Goal: Task Accomplishment & Management: Manage account settings

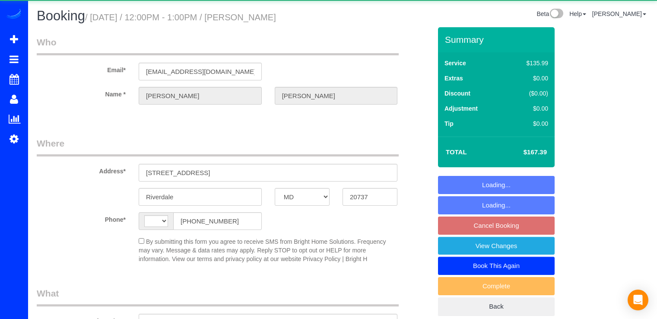
select select "MD"
select select "string:US"
select select "object:580"
select select "string:fspay-73c0c644-d6e1-4872-9a4d-e3e002949574"
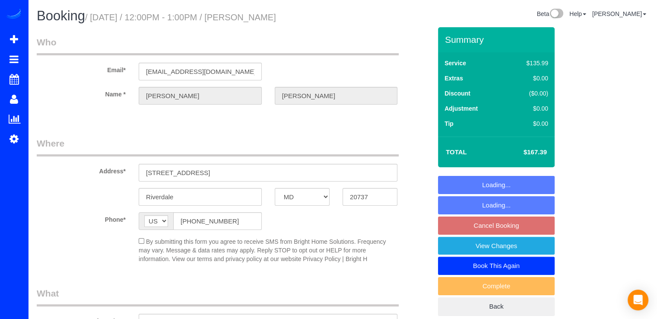
select select "2"
select select "spot3"
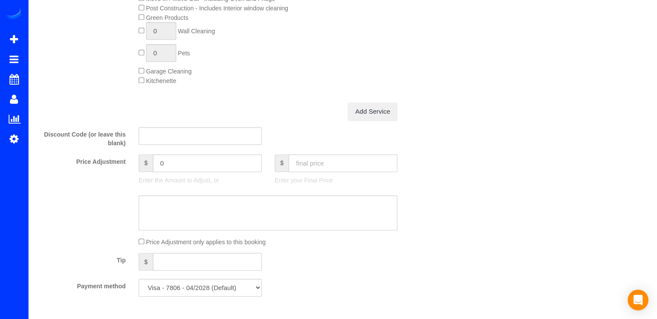
select select "object:793"
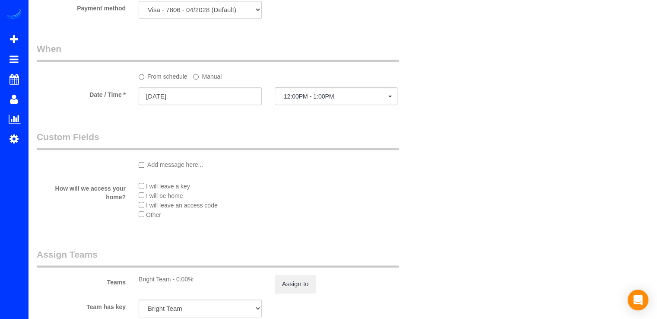
scroll to position [819, 0]
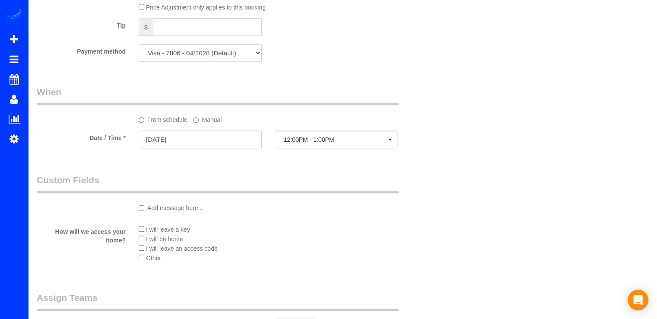
click at [198, 146] on input "09/09/2025" at bounding box center [200, 139] width 123 height 18
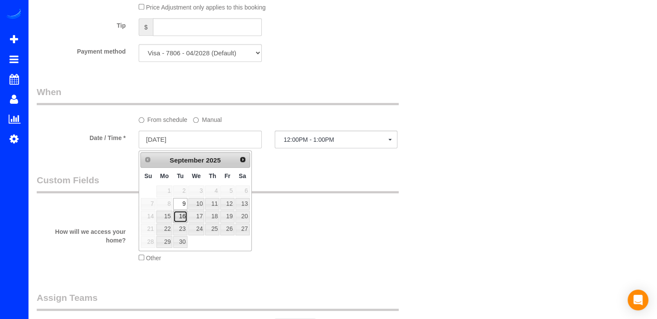
click at [182, 212] on link "16" at bounding box center [180, 216] width 14 height 12
type input "09/16/2025"
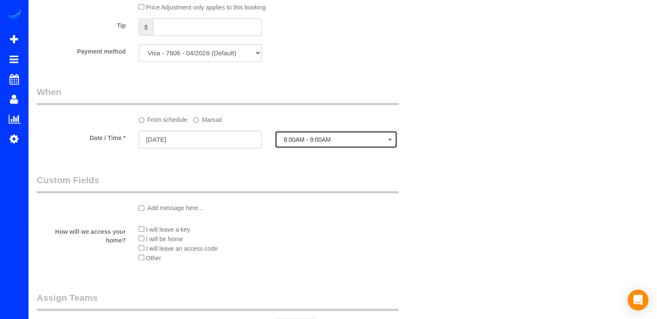
click at [341, 143] on span "8:00AM - 9:00AM" at bounding box center [336, 139] width 105 height 7
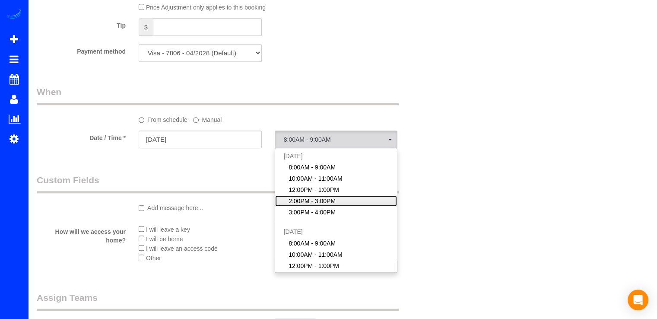
click at [310, 205] on span "2:00PM - 3:00PM" at bounding box center [311, 200] width 47 height 9
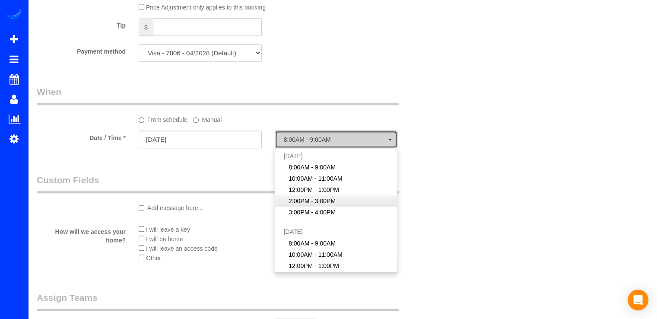
select select "spot25"
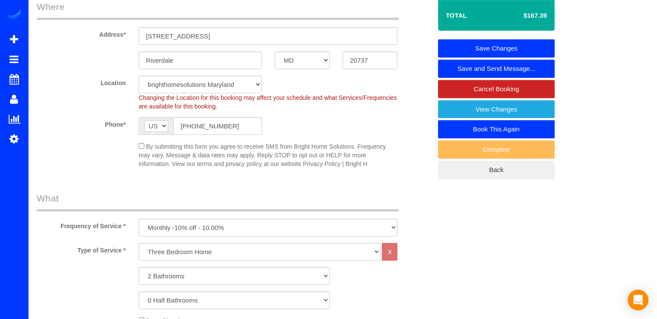
scroll to position [85, 0]
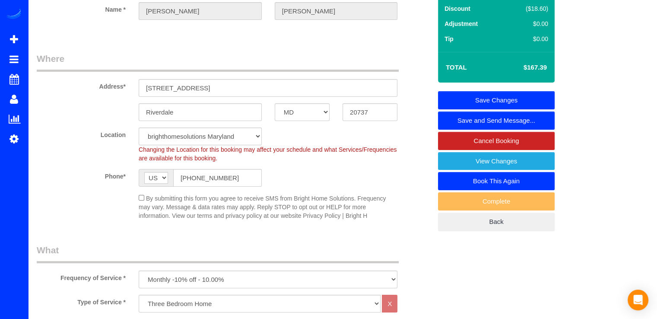
click at [541, 101] on link "Save Changes" at bounding box center [496, 100] width 117 height 18
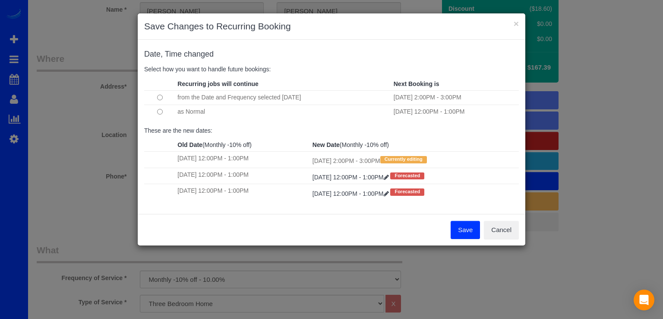
click at [456, 228] on button "Save" at bounding box center [465, 230] width 29 height 18
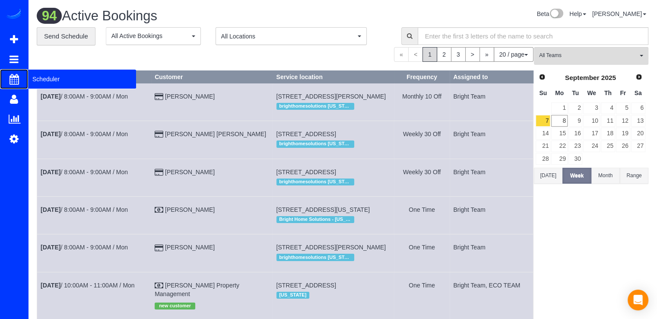
click at [33, 79] on span "Scheduler" at bounding box center [82, 79] width 108 height 20
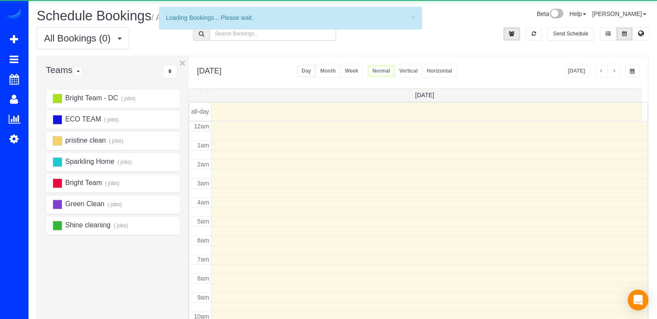
scroll to position [114, 0]
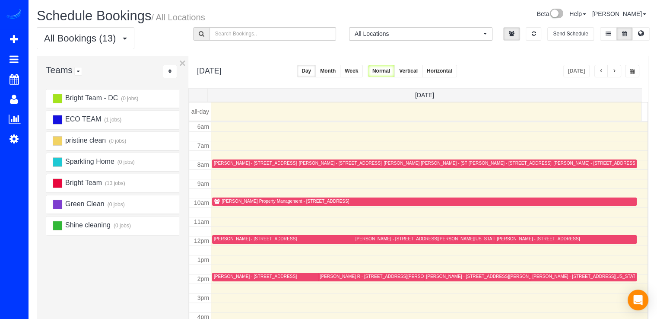
click at [617, 75] on button "button" at bounding box center [614, 71] width 14 height 13
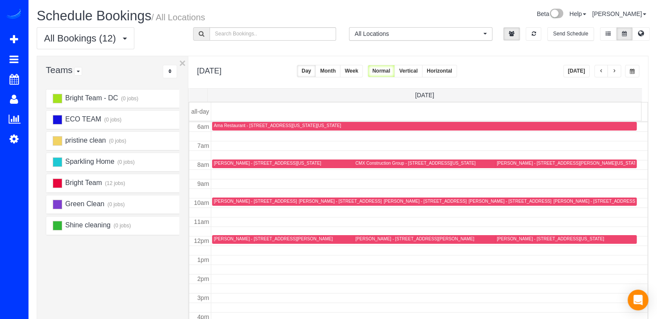
click at [562, 198] on div "Susan Eisen - 2445 Lyttonsville Rd, 705, Silver Spring, MD 20910" at bounding box center [594, 201] width 83 height 6
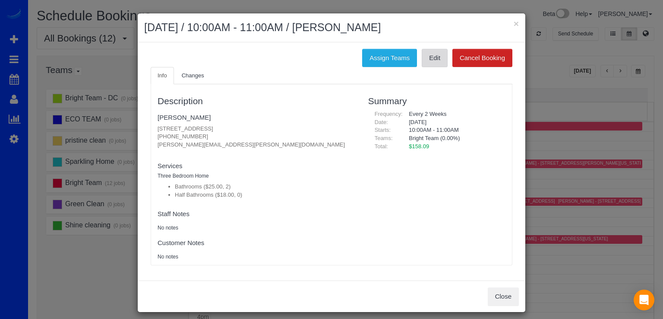
click at [439, 60] on link "Edit" at bounding box center [435, 58] width 26 height 18
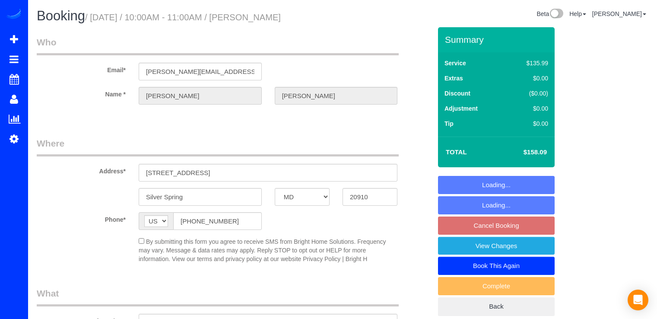
select select "MD"
select select "spot2"
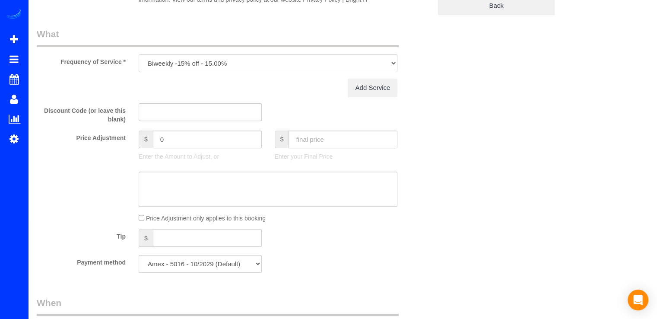
select select
select select "object:672"
select select "spot23"
select select "2"
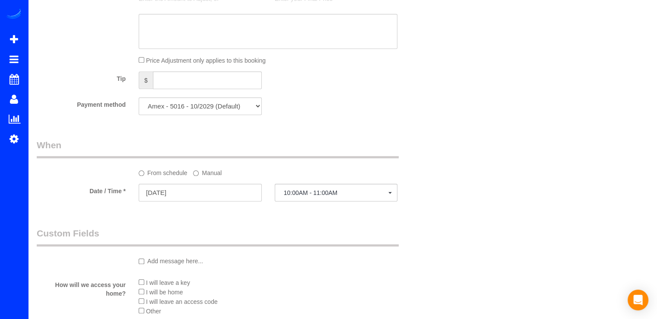
scroll to position [775, 0]
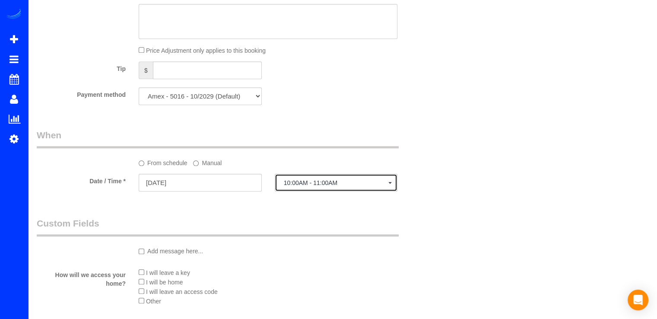
click at [297, 191] on button "10:00AM - 11:00AM" at bounding box center [336, 183] width 123 height 18
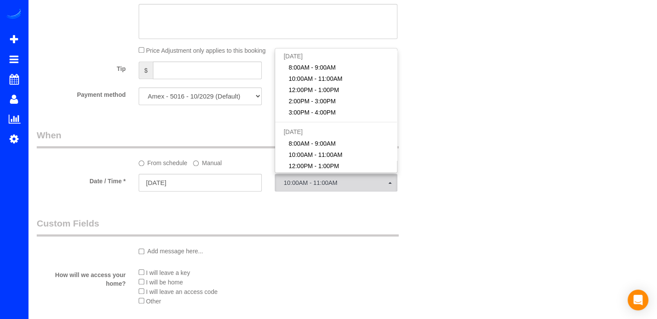
click at [205, 167] on label "Manual" at bounding box center [207, 161] width 28 height 12
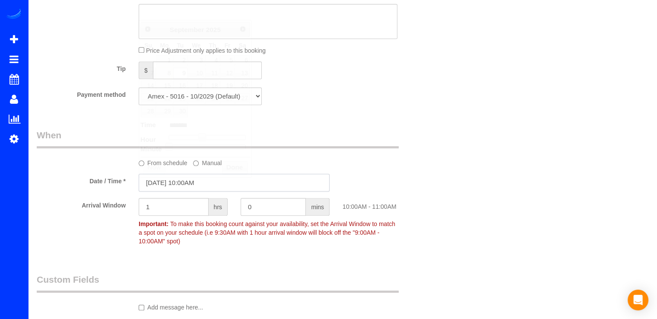
click at [214, 189] on input "09/09/2025 10:00AM" at bounding box center [234, 183] width 191 height 18
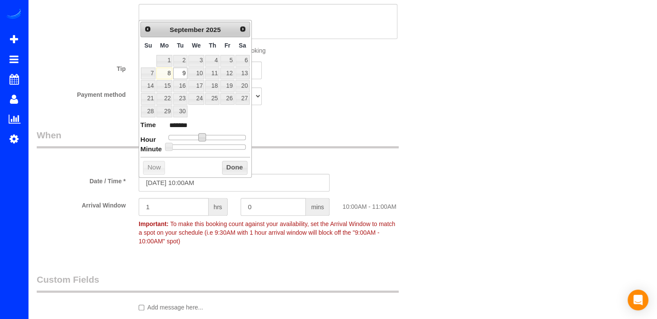
type input "09/09/2025 9:00AM"
type input "******"
type input "09/09/2025 8:00AM"
type input "******"
drag, startPoint x: 202, startPoint y: 133, endPoint x: 195, endPoint y: 135, distance: 7.2
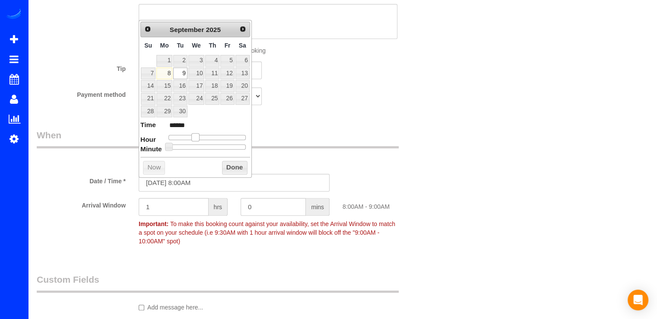
click at [195, 135] on span at bounding box center [195, 137] width 8 height 8
type input "09/09/2025 8:10AM"
type input "******"
type input "09/09/2025 8:15AM"
type input "******"
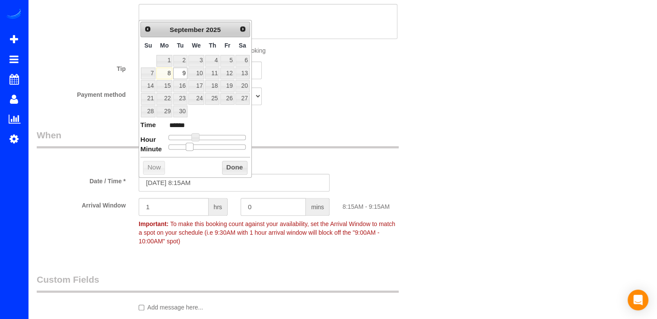
type input "09/09/2025 8:20AM"
type input "******"
type input "09/09/2025 8:25AM"
type input "******"
type input "09/09/2025 8:30AM"
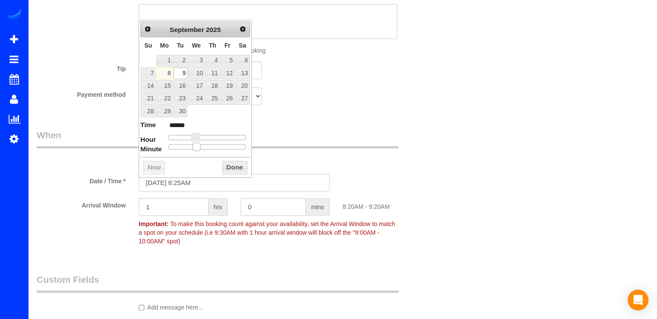
type input "******"
drag, startPoint x: 169, startPoint y: 147, endPoint x: 210, endPoint y: 147, distance: 41.0
click at [210, 147] on span at bounding box center [210, 146] width 8 height 8
click at [227, 168] on button "Done" at bounding box center [234, 168] width 25 height 14
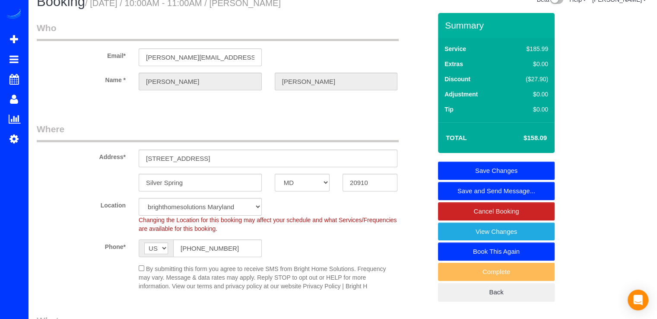
scroll to position [0, 0]
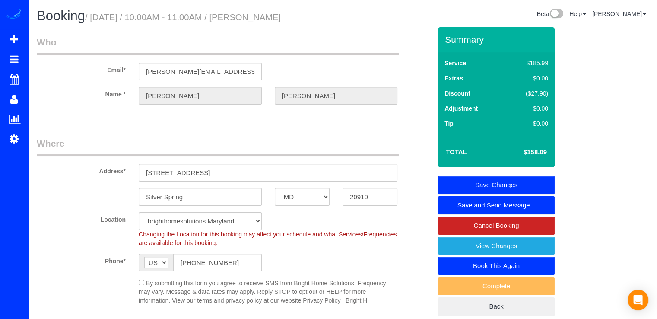
click at [545, 182] on link "Save Changes" at bounding box center [496, 185] width 117 height 18
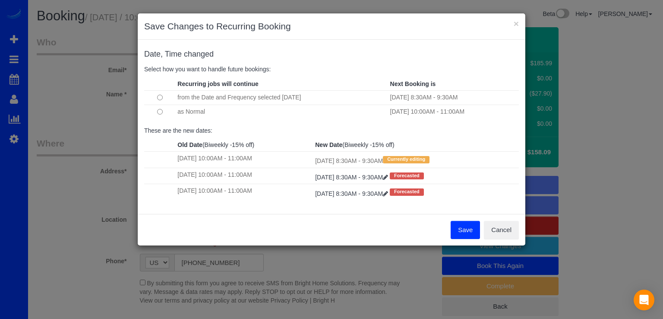
click at [157, 113] on td at bounding box center [159, 111] width 31 height 14
click at [470, 227] on button "Save" at bounding box center [465, 230] width 29 height 18
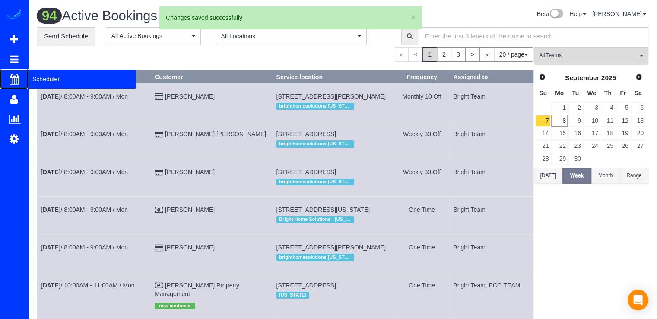
click at [50, 82] on span "Scheduler" at bounding box center [82, 79] width 108 height 20
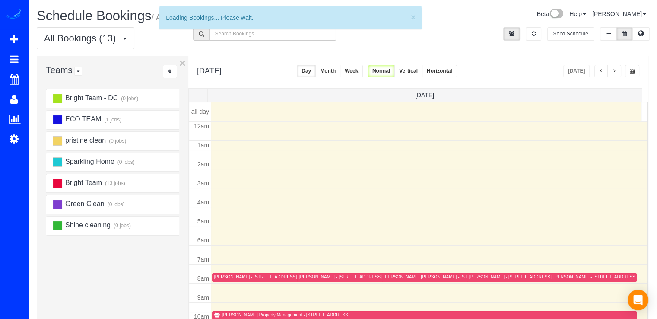
scroll to position [114, 0]
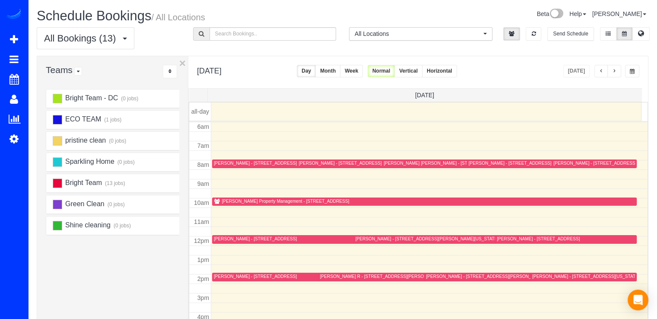
click at [610, 71] on button "button" at bounding box center [614, 71] width 14 height 13
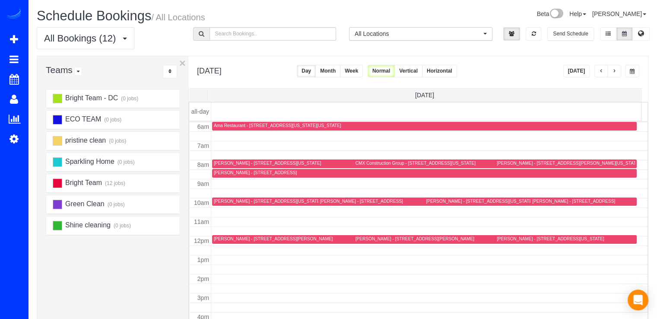
click at [578, 68] on button "[DATE]" at bounding box center [576, 71] width 27 height 13
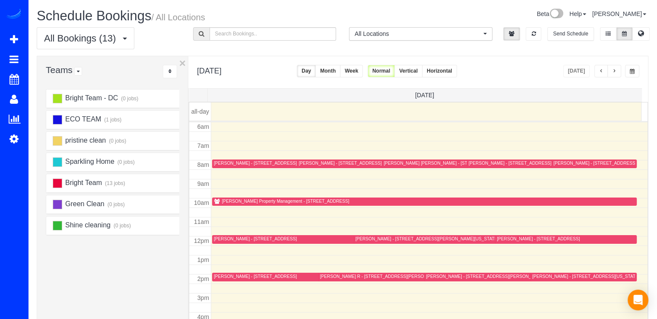
click at [228, 201] on div "[PERSON_NAME] Property Management - [STREET_ADDRESS]" at bounding box center [285, 201] width 127 height 6
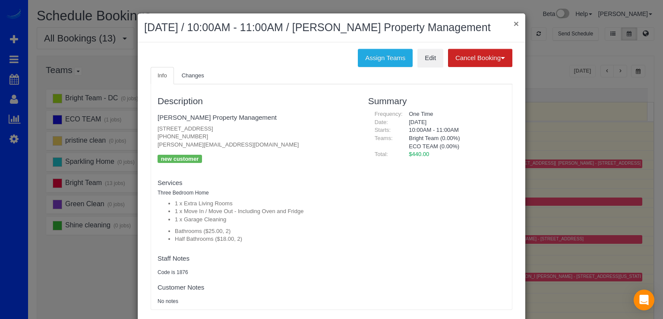
drag, startPoint x: 514, startPoint y: 22, endPoint x: 525, endPoint y: 31, distance: 13.6
click at [515, 22] on button "×" at bounding box center [516, 23] width 5 height 9
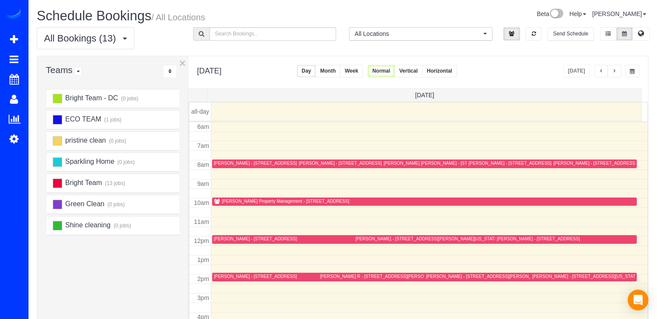
scroll to position [157, 0]
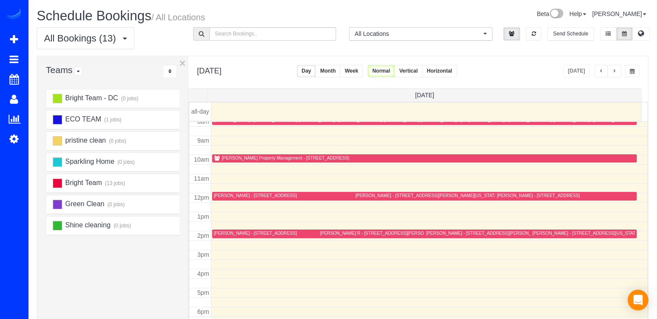
click at [325, 232] on div "[PERSON_NAME] R - [STREET_ADDRESS][PERSON_NAME]" at bounding box center [381, 233] width 123 height 6
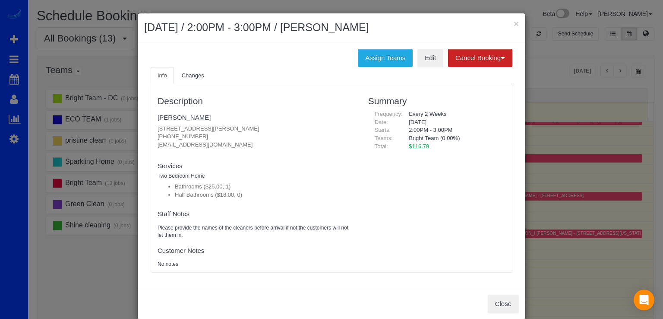
drag, startPoint x: 154, startPoint y: 146, endPoint x: 261, endPoint y: 146, distance: 107.1
click at [261, 146] on div "Description Lewis R 20290 Cockerill Rd, Purcellville, VA 20132 (703) 568-9670 r…" at bounding box center [256, 178] width 211 height 179
click at [158, 128] on p "20290 Cockerill Rd, Purcellville, VA 20132 (703) 568-9670 registlw@hotmail.com" at bounding box center [257, 137] width 198 height 24
drag, startPoint x: 152, startPoint y: 129, endPoint x: 287, endPoint y: 125, distance: 135.2
click at [287, 125] on div "Description Lewis R 20290 Cockerill Rd, Purcellville, VA 20132 (703) 568-9670 r…" at bounding box center [256, 178] width 211 height 179
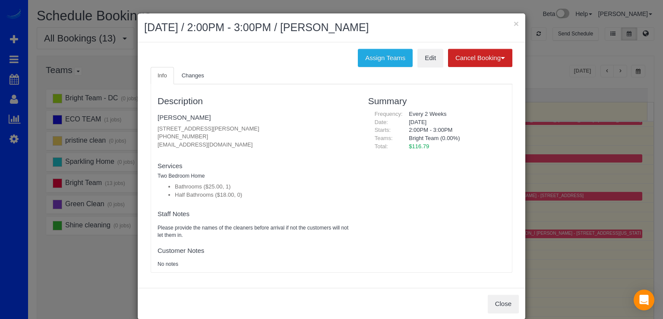
copy p "[STREET_ADDRESS][PERSON_NAME]"
click at [514, 24] on button "×" at bounding box center [516, 23] width 5 height 9
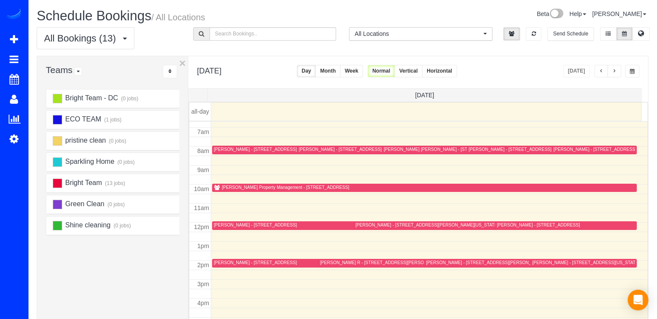
scroll to position [114, 0]
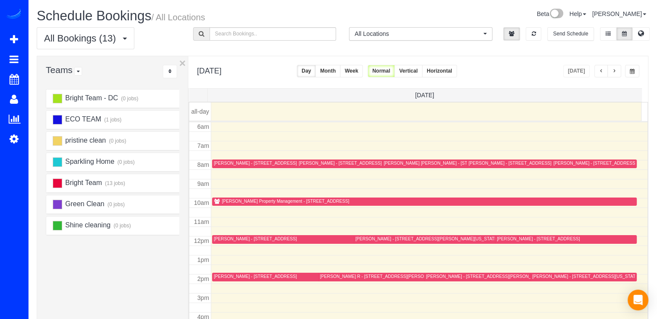
click at [253, 198] on div "[PERSON_NAME] Property Management - [STREET_ADDRESS]" at bounding box center [285, 201] width 127 height 6
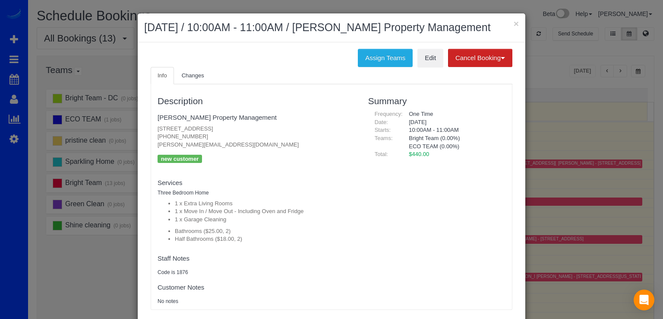
drag, startPoint x: 152, startPoint y: 128, endPoint x: 302, endPoint y: 122, distance: 149.9
click at [302, 122] on div "Description Richey Property Management 43384 Livery Square, Ashburn, VA 20147 (…" at bounding box center [256, 197] width 211 height 216
copy p "[STREET_ADDRESS]"
click at [514, 23] on button "×" at bounding box center [516, 23] width 5 height 9
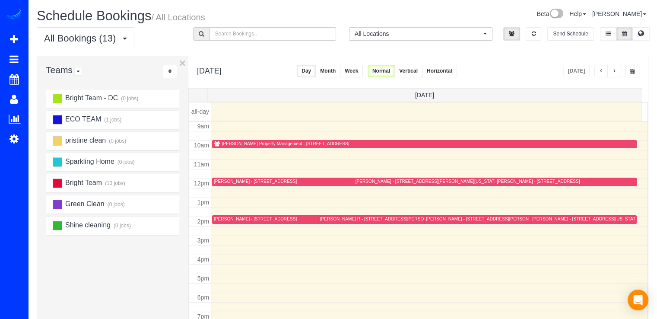
scroll to position [172, 0]
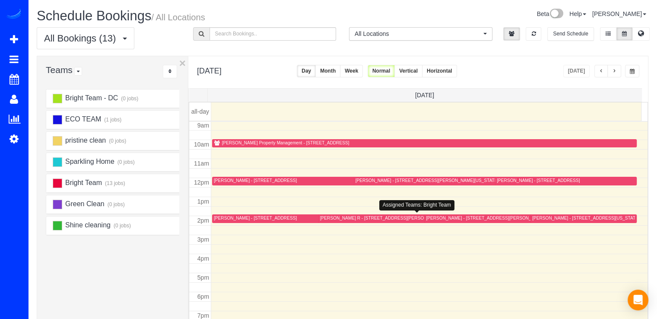
click at [327, 216] on div "[PERSON_NAME] R - [STREET_ADDRESS][PERSON_NAME]" at bounding box center [381, 218] width 123 height 6
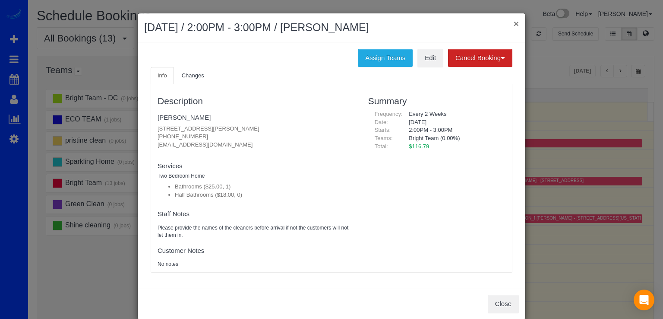
click at [514, 25] on button "×" at bounding box center [516, 23] width 5 height 9
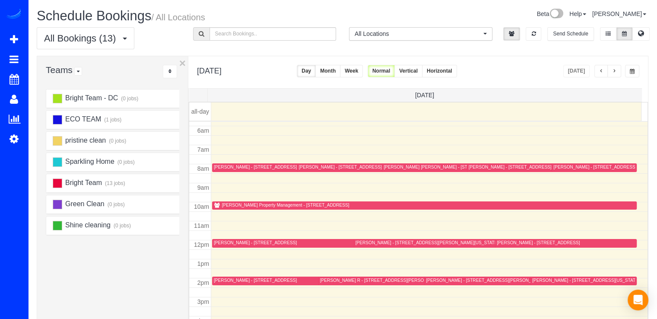
scroll to position [129, 0]
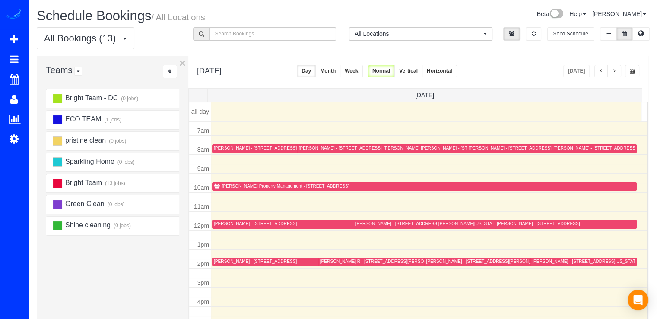
click at [616, 69] on span "button" at bounding box center [614, 71] width 4 height 5
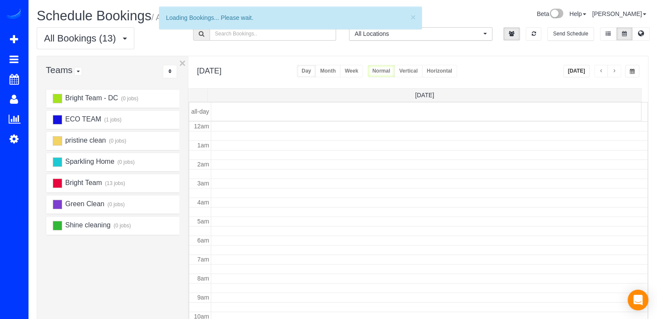
scroll to position [114, 0]
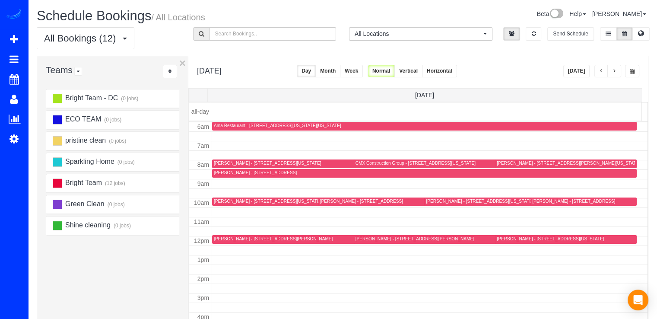
click at [617, 73] on button "button" at bounding box center [614, 71] width 14 height 13
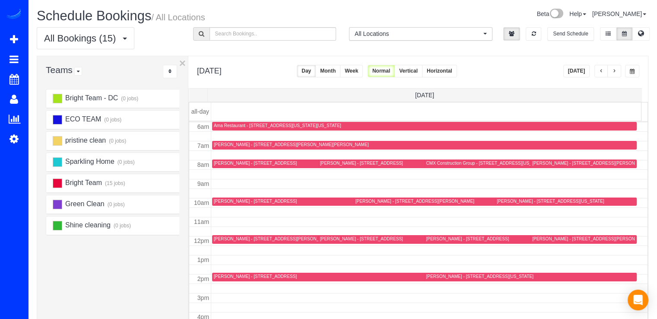
click at [601, 74] on button "button" at bounding box center [601, 71] width 14 height 13
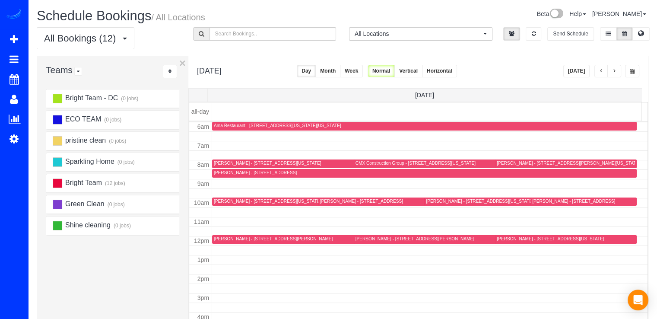
click at [610, 70] on button "button" at bounding box center [614, 71] width 14 height 13
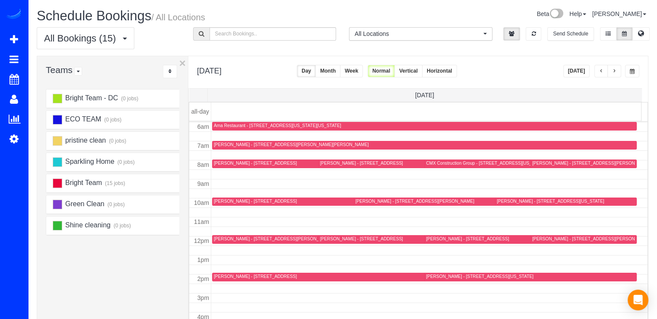
click at [574, 68] on button "[DATE]" at bounding box center [576, 71] width 27 height 13
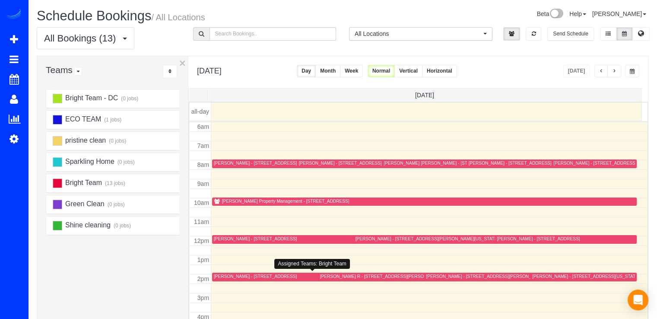
click at [226, 278] on div "[PERSON_NAME] - [STREET_ADDRESS]" at bounding box center [314, 276] width 200 height 6
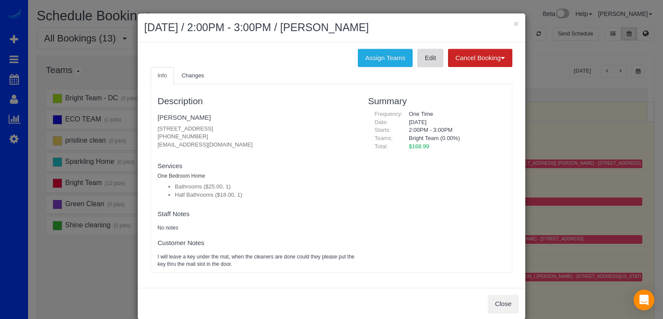
click at [427, 63] on link "Edit" at bounding box center [431, 58] width 26 height 18
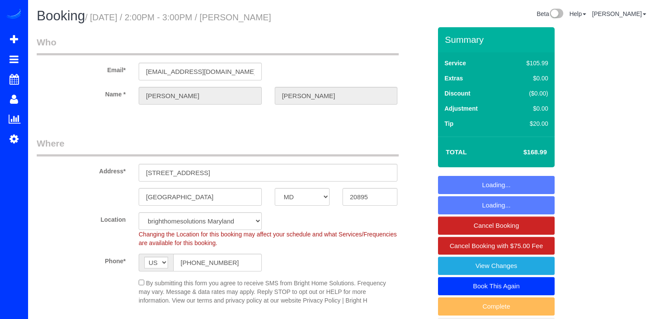
select select "MD"
select select "1"
select select "spot20"
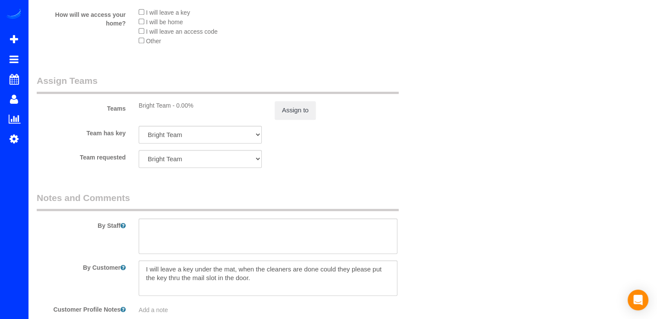
scroll to position [1187, 0]
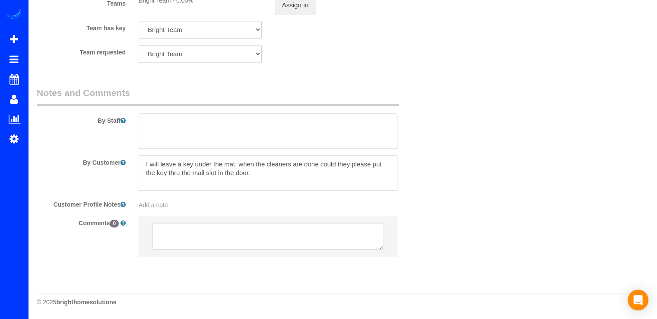
click at [176, 124] on textarea at bounding box center [268, 130] width 259 height 35
click at [176, 123] on textarea at bounding box center [268, 130] width 259 height 35
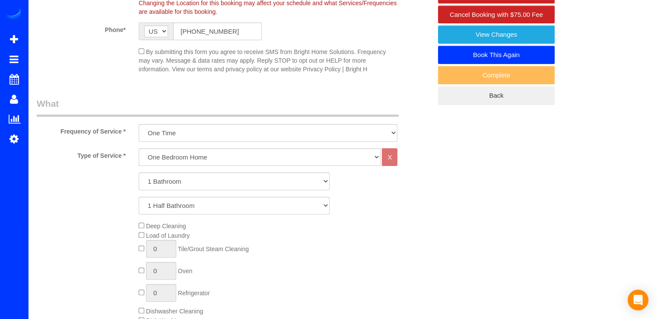
scroll to position [216, 0]
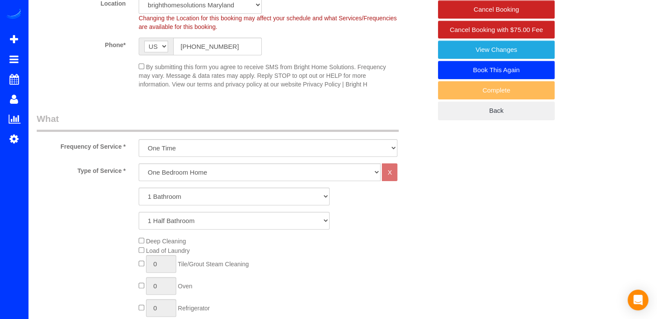
type textarea "Limpieza profunda , y no poner platos limpios en el dishwasher."
click at [230, 144] on select "Every Three Months triweekly -15% off - 15.00% Biweekly -20% off - 20.00% Month…" at bounding box center [268, 148] width 259 height 18
click at [139, 139] on select "Every Three Months triweekly -15% off - 15.00% Biweekly -20% off - 20.00% Month…" at bounding box center [268, 148] width 259 height 18
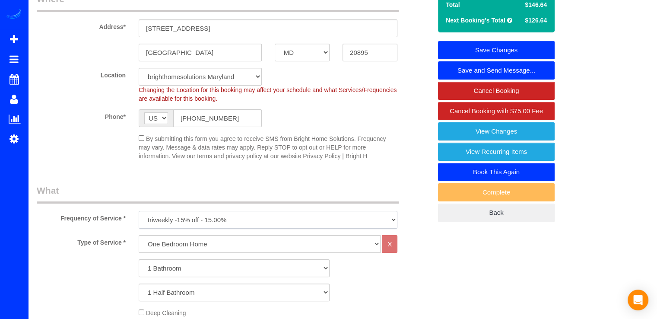
scroll to position [173, 0]
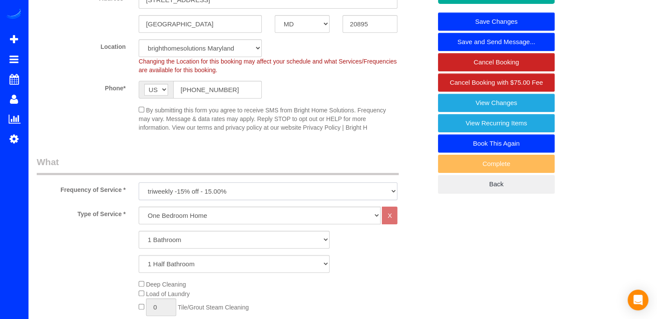
click at [216, 192] on select "Every Three Months triweekly -15% off - 15.00% Biweekly -20% off - 20.00% Month…" at bounding box center [268, 191] width 259 height 18
select select "object:805"
click at [139, 182] on select "Every Three Months triweekly -15% off - 15.00% Biweekly -20% off - 20.00% Month…" at bounding box center [268, 191] width 259 height 18
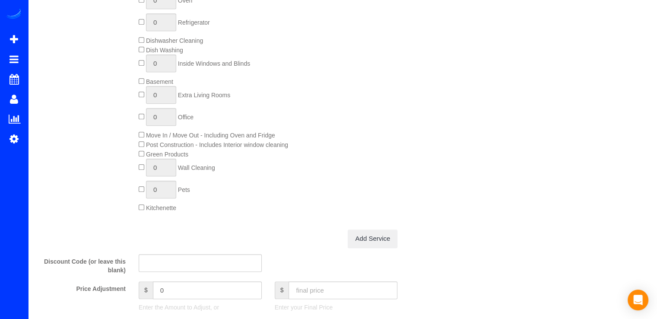
scroll to position [648, 0]
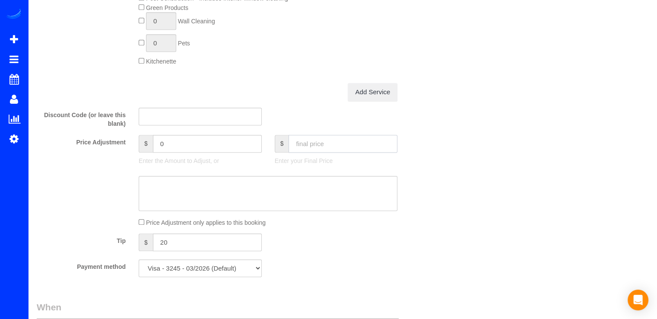
click at [332, 142] on input "text" at bounding box center [342, 144] width 109 height 18
type input "146.64"
type input "-22.35"
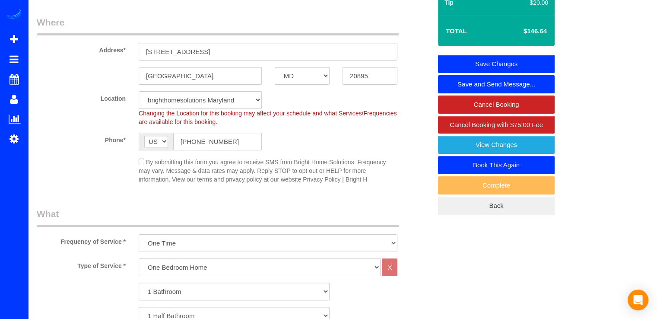
scroll to position [43, 0]
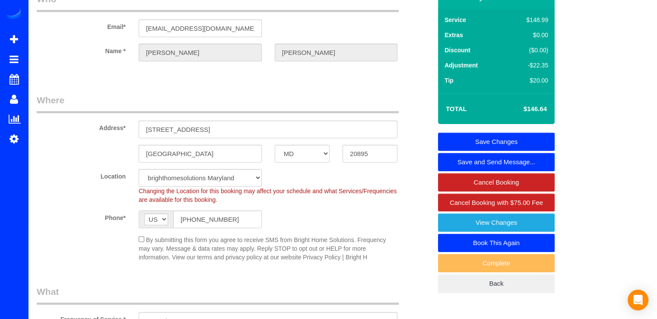
click at [547, 133] on link "Save Changes" at bounding box center [496, 142] width 117 height 18
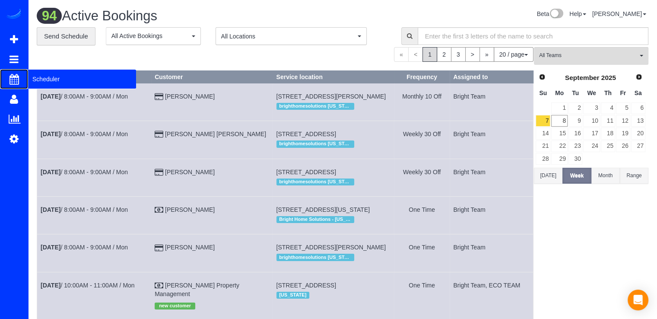
click at [48, 77] on span "Scheduler" at bounding box center [82, 79] width 108 height 20
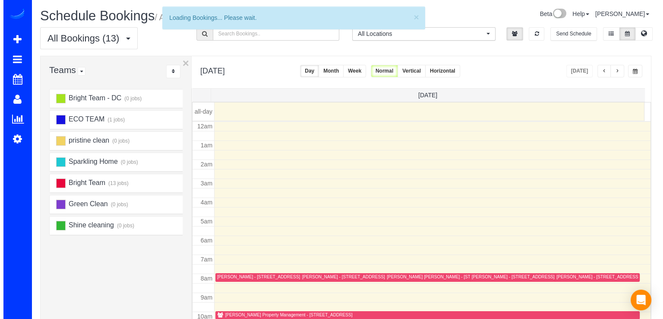
scroll to position [114, 0]
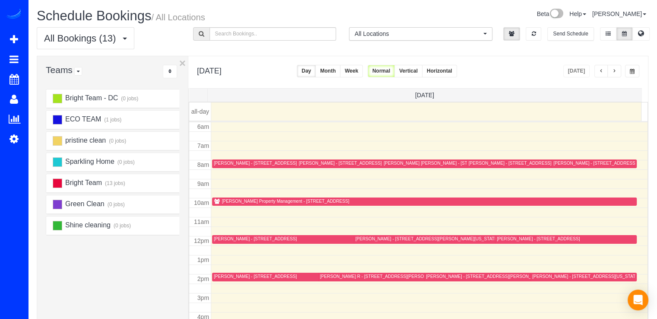
click at [215, 275] on div "[PERSON_NAME] - [STREET_ADDRESS]" at bounding box center [255, 276] width 83 height 6
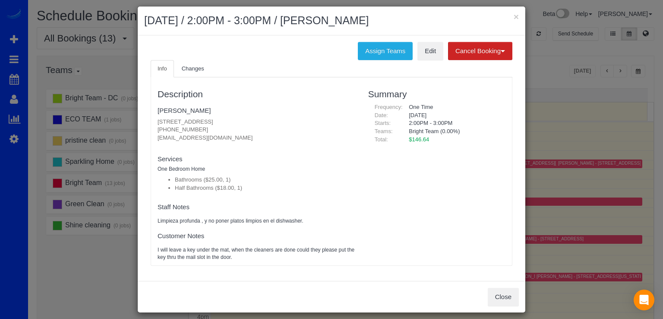
scroll to position [13, 0]
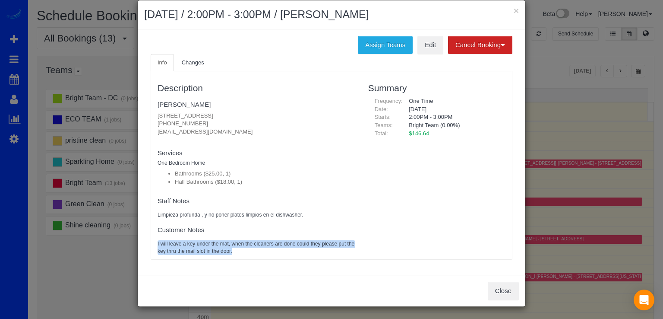
drag, startPoint x: 236, startPoint y: 252, endPoint x: 149, endPoint y: 243, distance: 87.3
click at [151, 243] on div "Description [PERSON_NAME] [STREET_ADDRESS] [PHONE_NUMBER] [EMAIL_ADDRESS][DOMAI…" at bounding box center [256, 165] width 211 height 179
copy pre "I will leave a key under the mat, when the cleaners are done could they please …"
click at [427, 47] on link "Edit" at bounding box center [431, 45] width 26 height 18
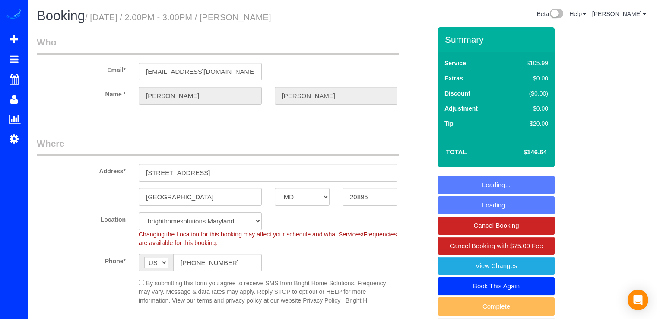
select select "MD"
select select "spot1"
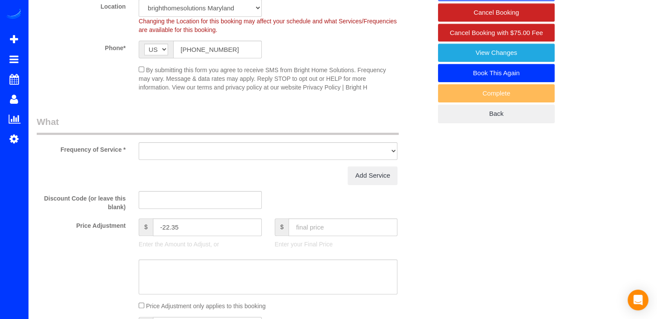
select select "object:805"
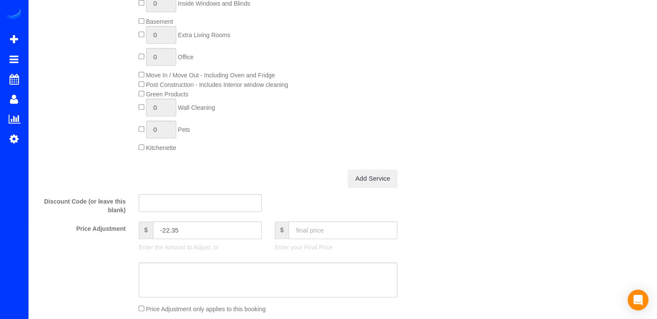
select select "1"
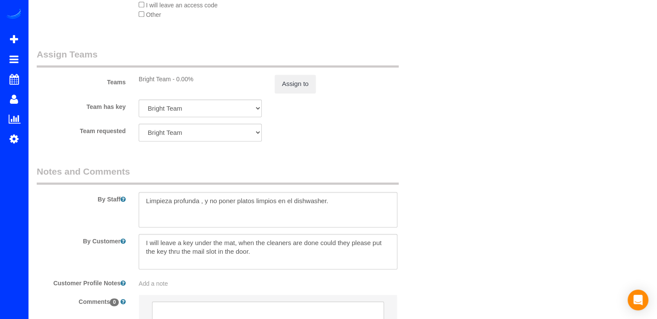
scroll to position [1187, 0]
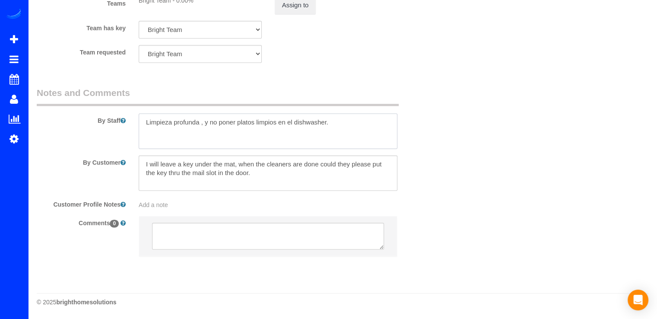
click at [144, 120] on textarea at bounding box center [268, 130] width 259 height 35
click at [344, 130] on textarea at bounding box center [268, 130] width 259 height 35
paste textarea "Voy a dejar una llave debajo del tapete para el equipo de limpieza. Cuando term…"
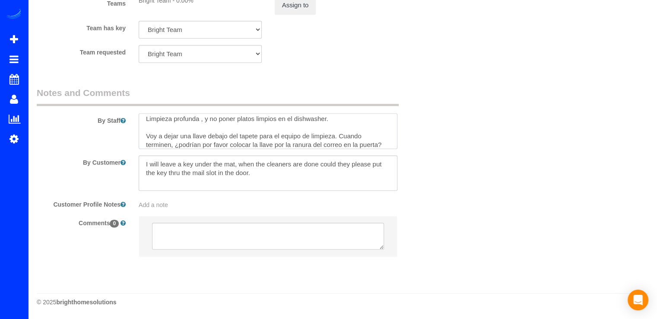
click at [147, 138] on textarea at bounding box center [268, 130] width 259 height 35
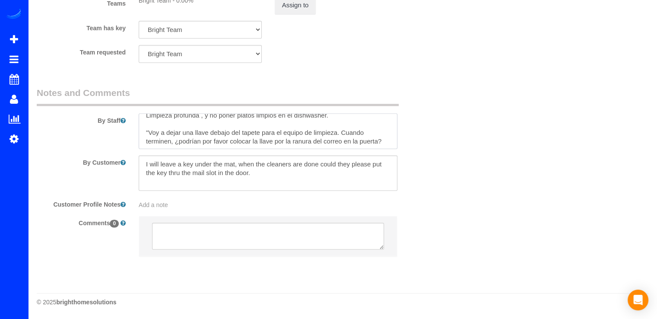
scroll to position [8, 0]
click at [386, 143] on textarea at bounding box center [268, 130] width 259 height 35
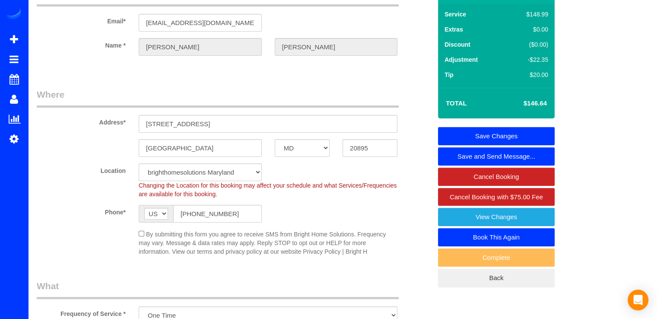
scroll to position [0, 0]
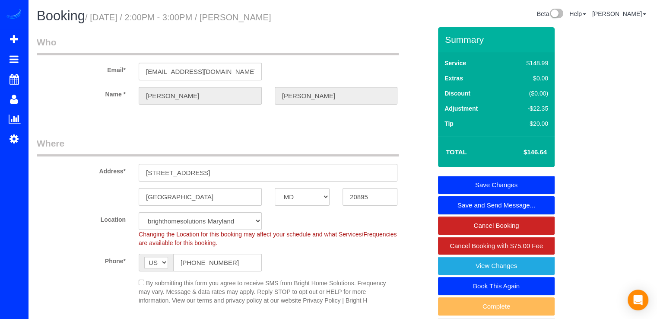
type textarea "Limpieza profunda , y no poner platos limpios en el dishwasher. "Voy a dejar un…"
click at [502, 180] on link "Save Changes" at bounding box center [496, 185] width 117 height 18
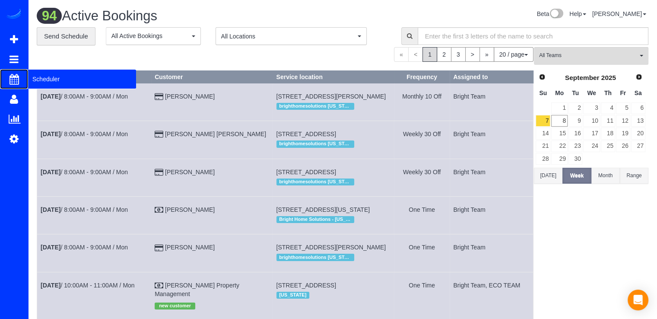
click at [38, 75] on span "Scheduler" at bounding box center [82, 79] width 108 height 20
